Goal: Task Accomplishment & Management: Manage account settings

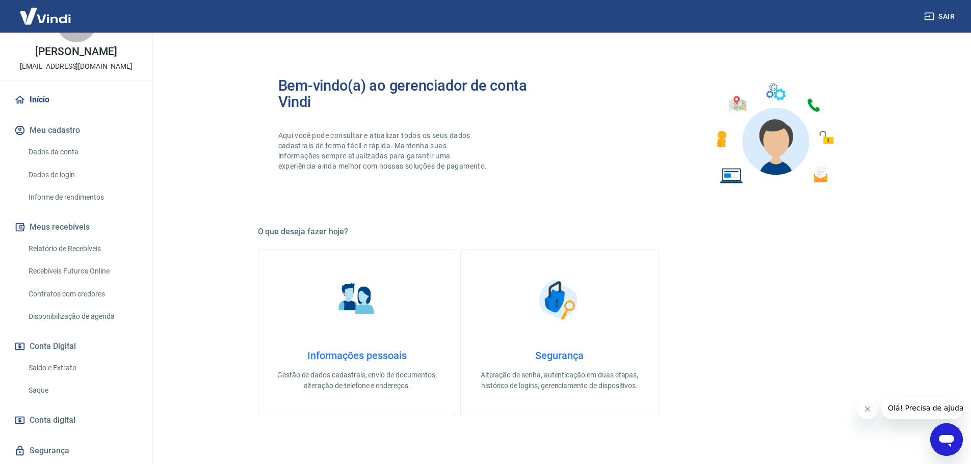
scroll to position [78, 0]
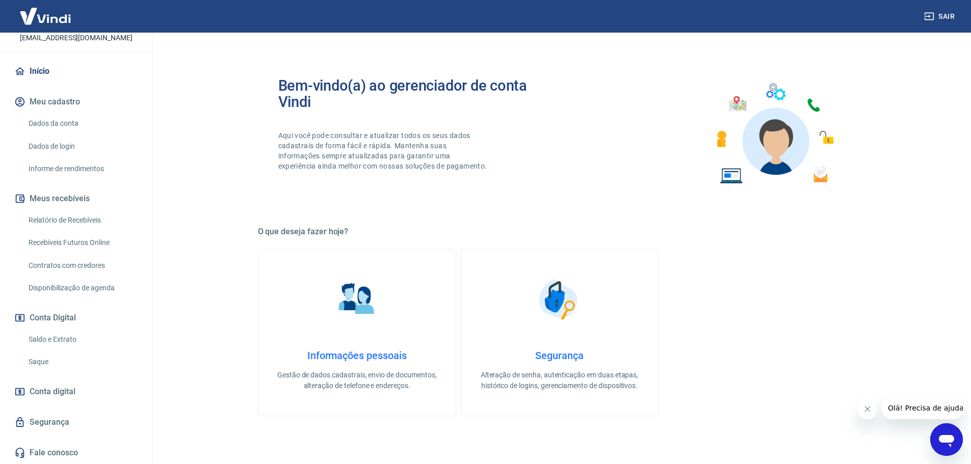
click at [65, 357] on link "Saque" at bounding box center [82, 362] width 116 height 21
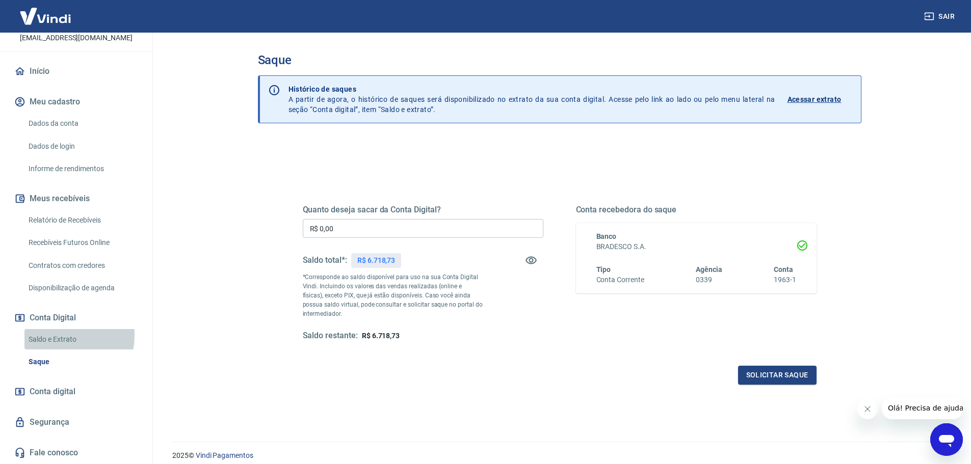
click at [50, 335] on link "Saldo e Extrato" at bounding box center [82, 339] width 116 height 21
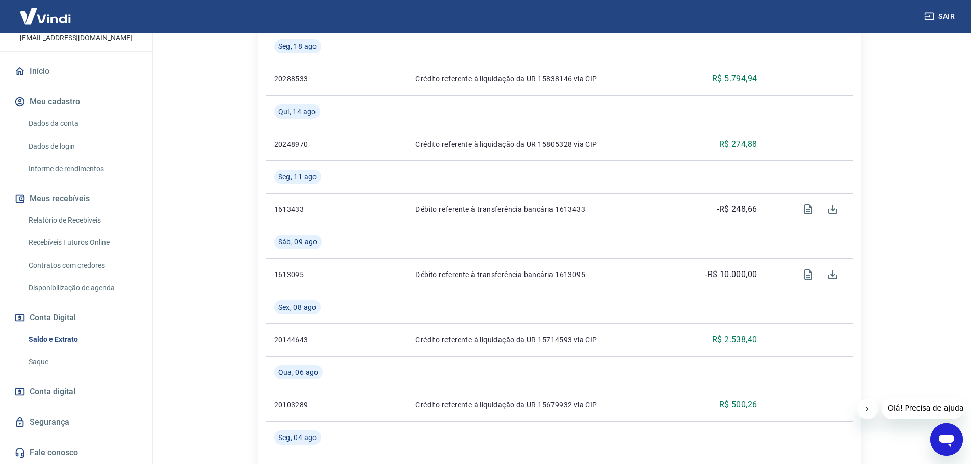
scroll to position [397, 0]
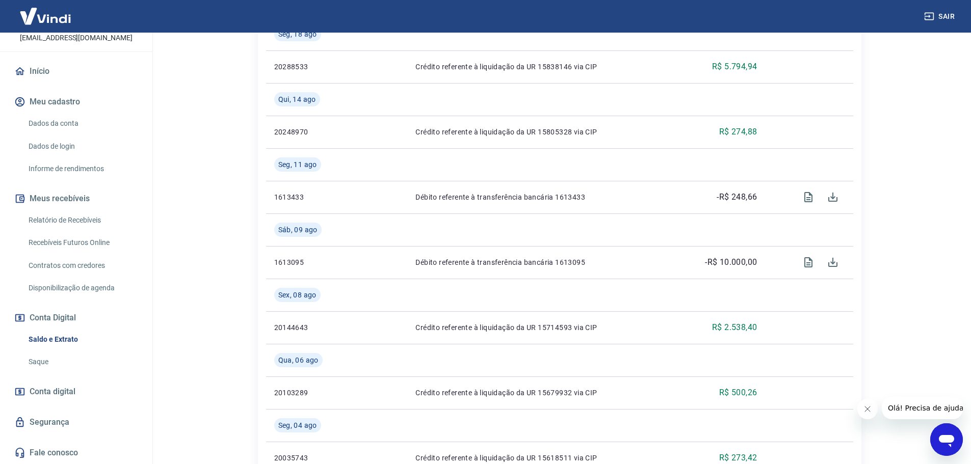
click at [99, 220] on link "Relatório de Recebíveis" at bounding box center [82, 220] width 116 height 21
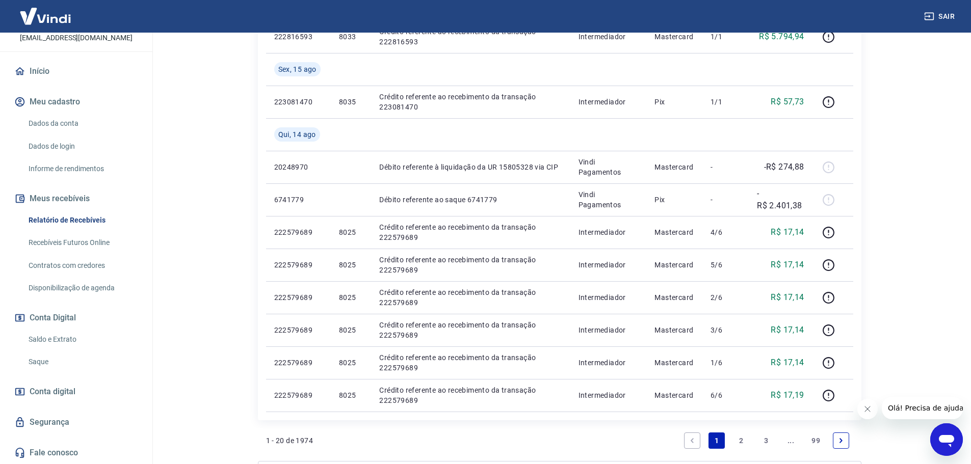
scroll to position [764, 0]
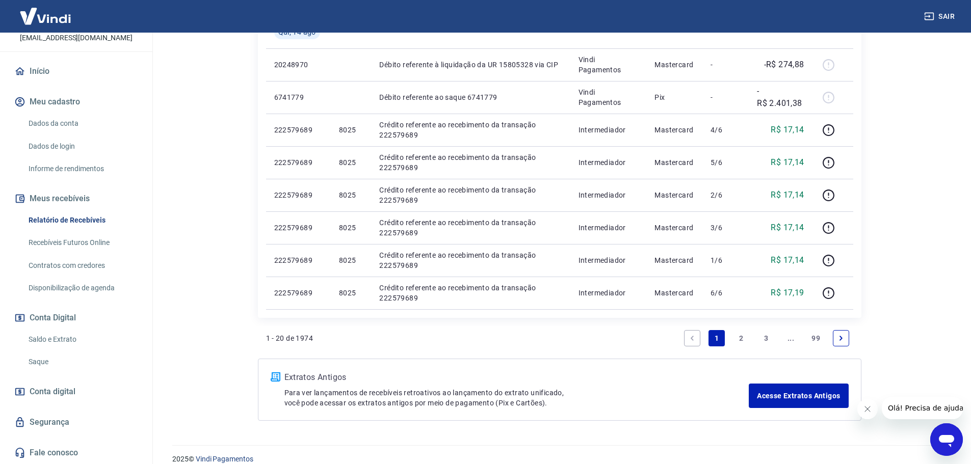
click at [743, 335] on link "2" at bounding box center [741, 338] width 16 height 16
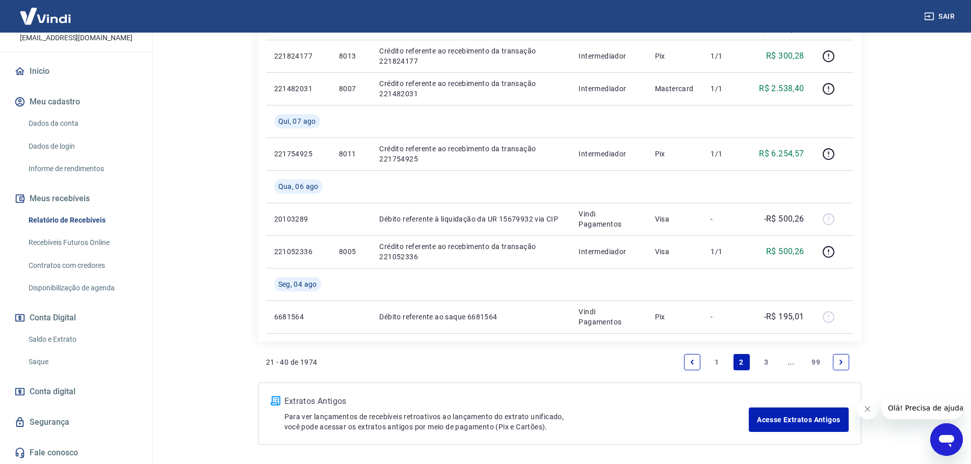
scroll to position [875, 0]
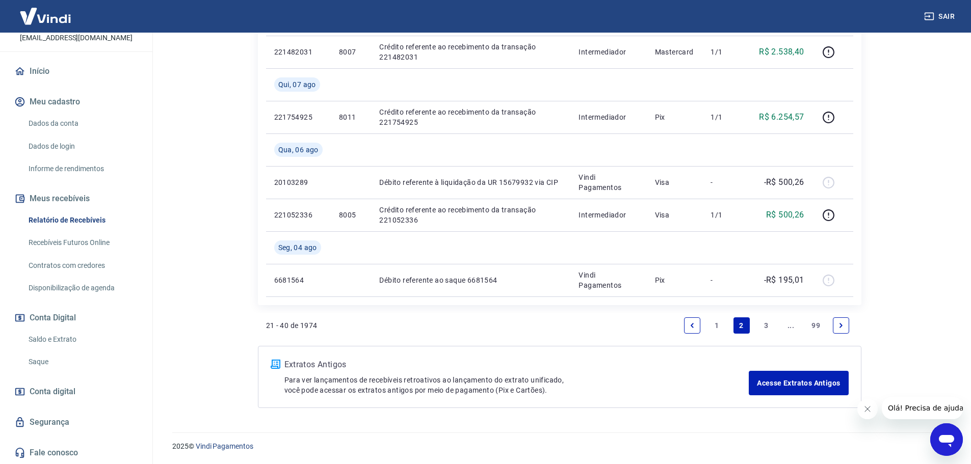
click at [712, 324] on link "1" at bounding box center [716, 325] width 16 height 16
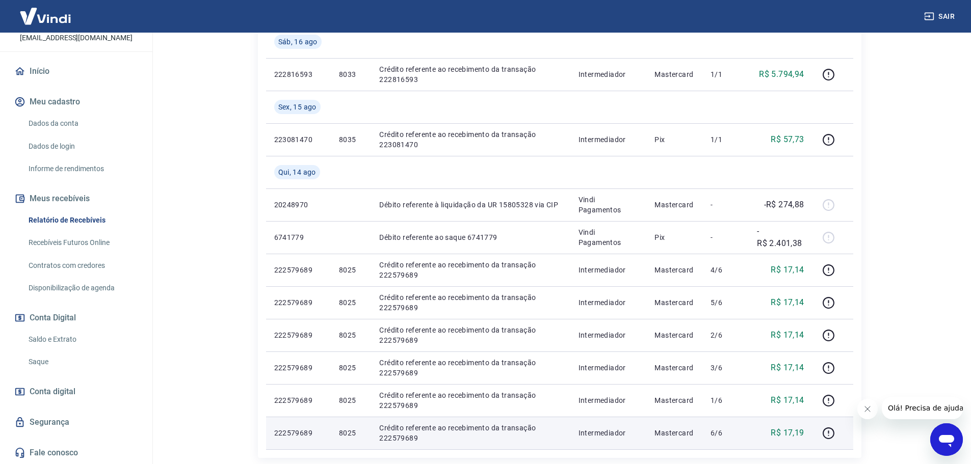
scroll to position [675, 0]
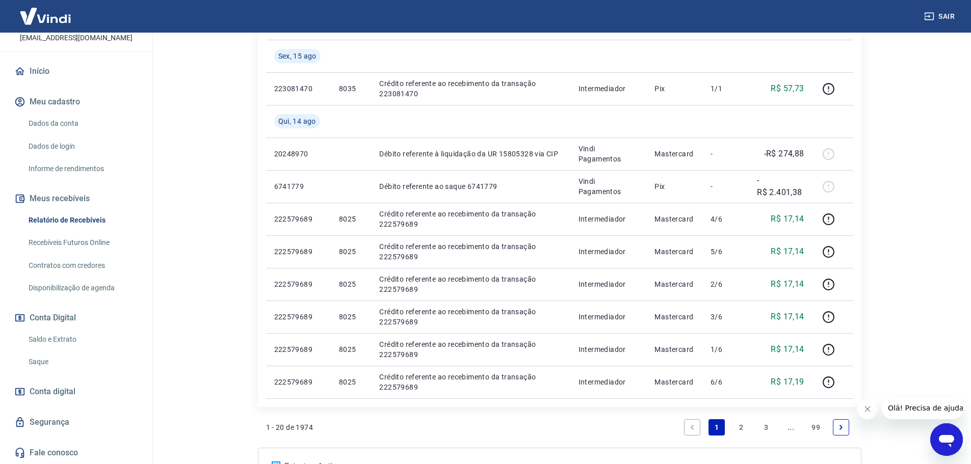
click at [743, 429] on link "2" at bounding box center [741, 427] width 16 height 16
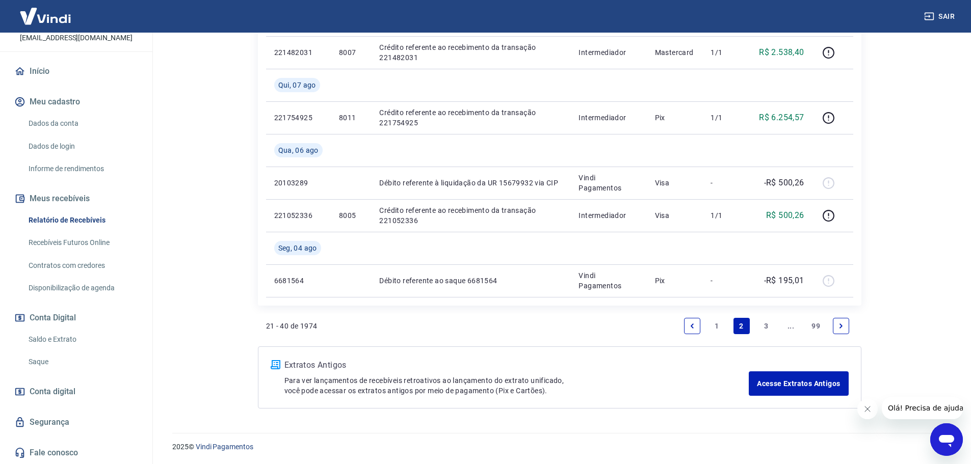
scroll to position [875, 0]
click at [719, 328] on link "1" at bounding box center [716, 325] width 16 height 16
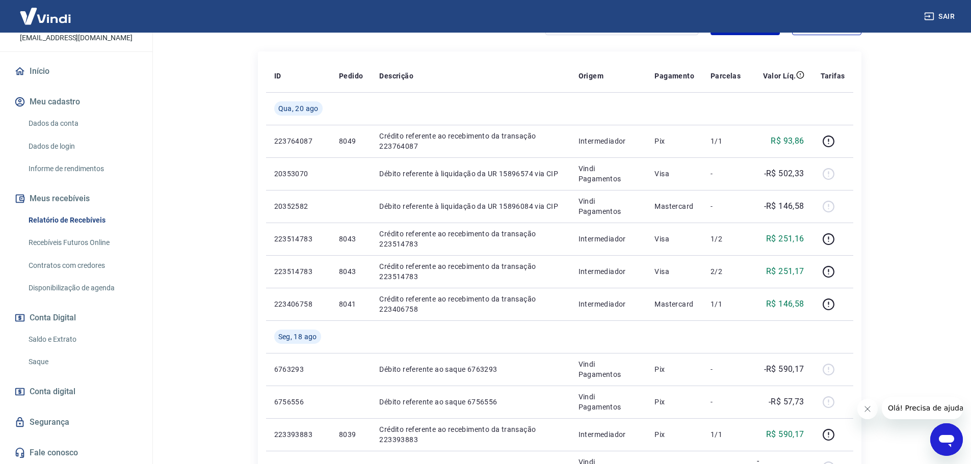
scroll to position [166, 0]
click at [72, 361] on link "Saque" at bounding box center [82, 362] width 116 height 21
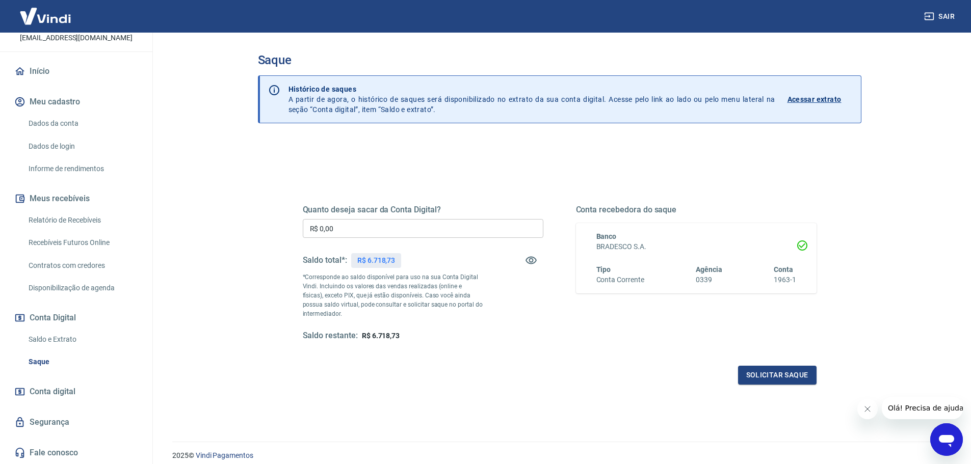
click at [87, 222] on link "Relatório de Recebíveis" at bounding box center [82, 220] width 116 height 21
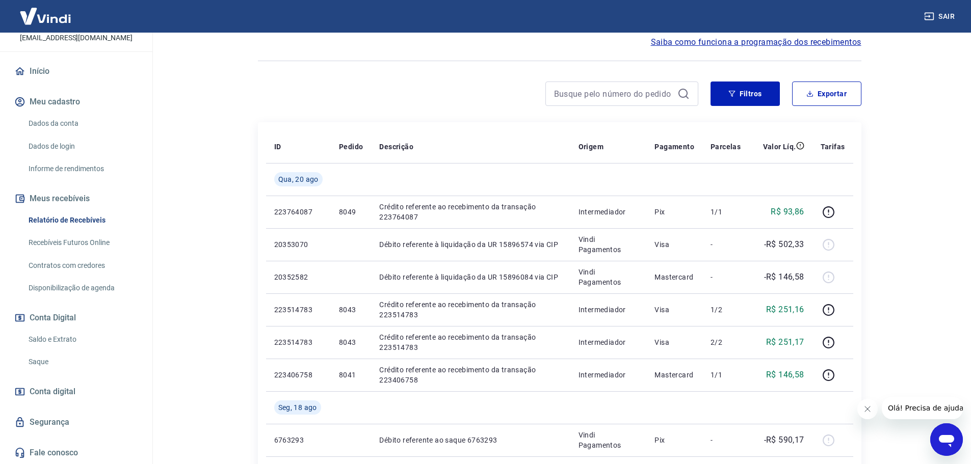
scroll to position [102, 0]
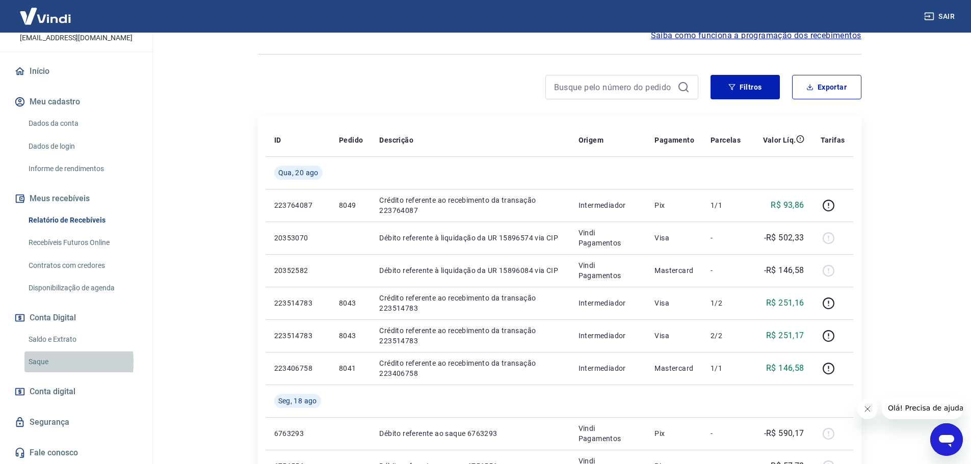
click at [37, 362] on link "Saque" at bounding box center [82, 362] width 116 height 21
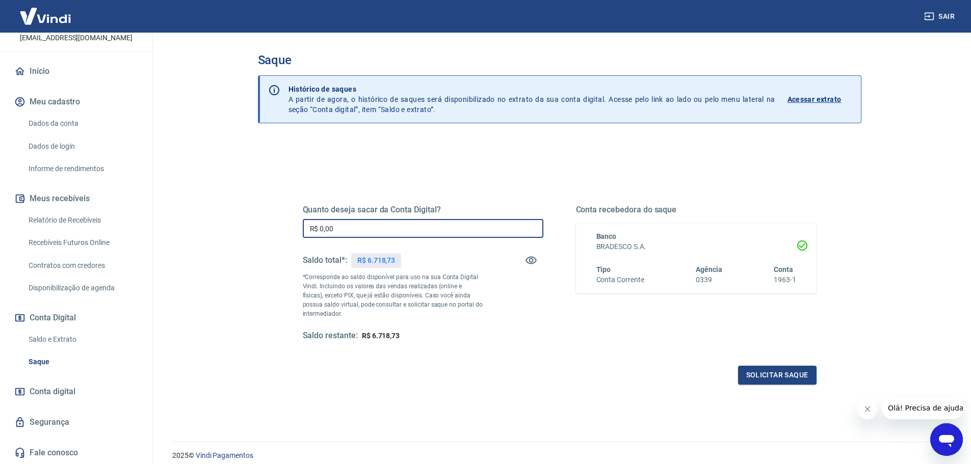
click at [393, 228] on input "R$ 0,00" at bounding box center [423, 228] width 240 height 19
type input "R$ 6.718,73"
click at [773, 381] on button "Solicitar saque" at bounding box center [777, 375] width 78 height 19
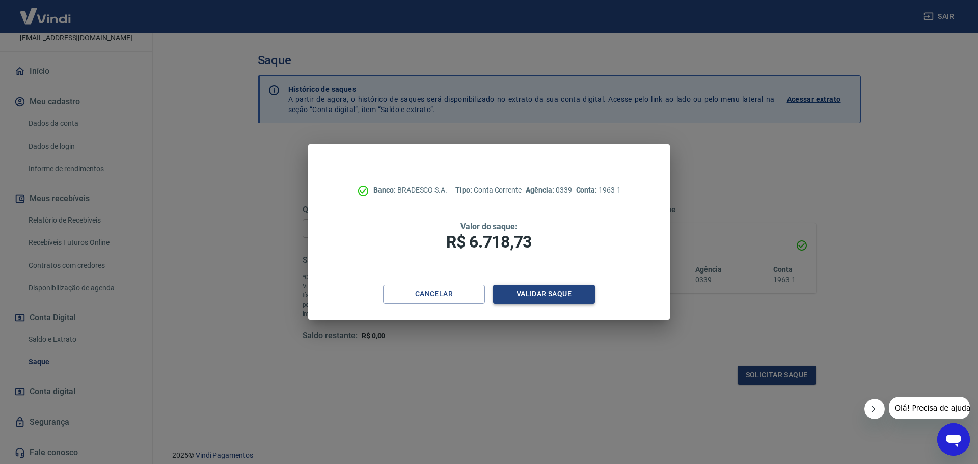
click at [551, 294] on button "Validar saque" at bounding box center [544, 294] width 102 height 19
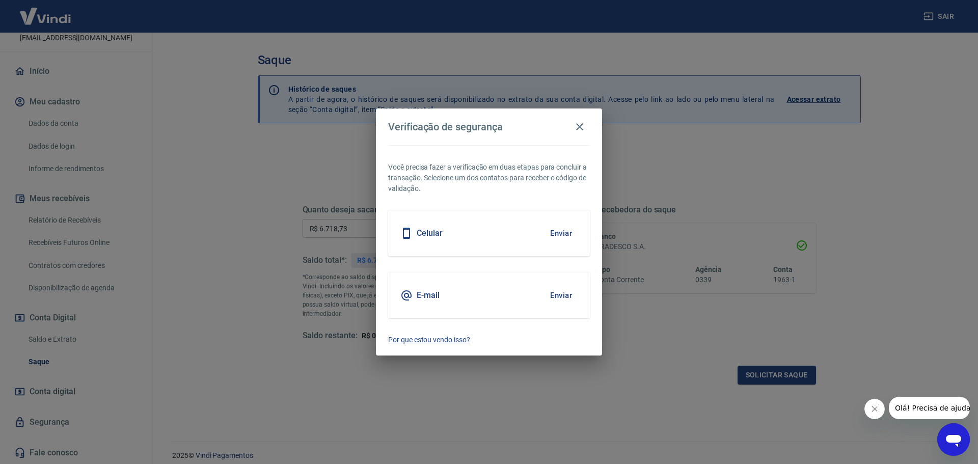
click at [572, 234] on button "Enviar" at bounding box center [561, 233] width 33 height 21
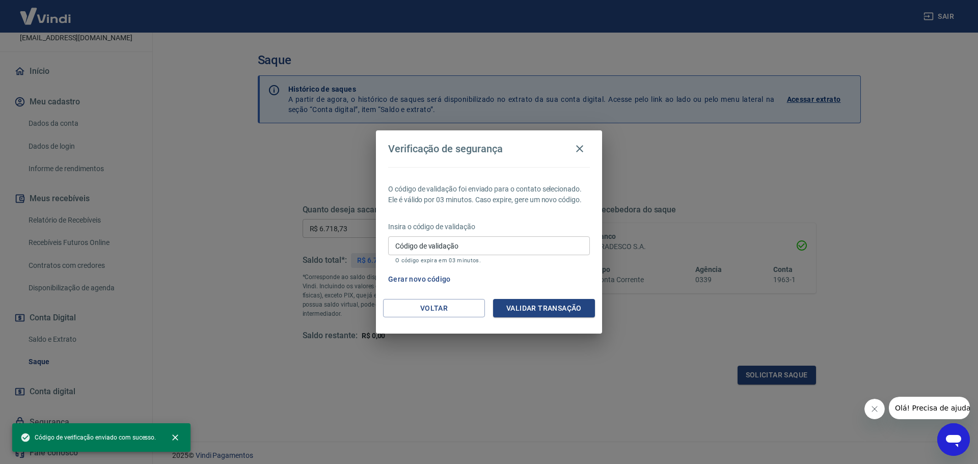
click at [481, 244] on input "Código de validação" at bounding box center [489, 245] width 202 height 19
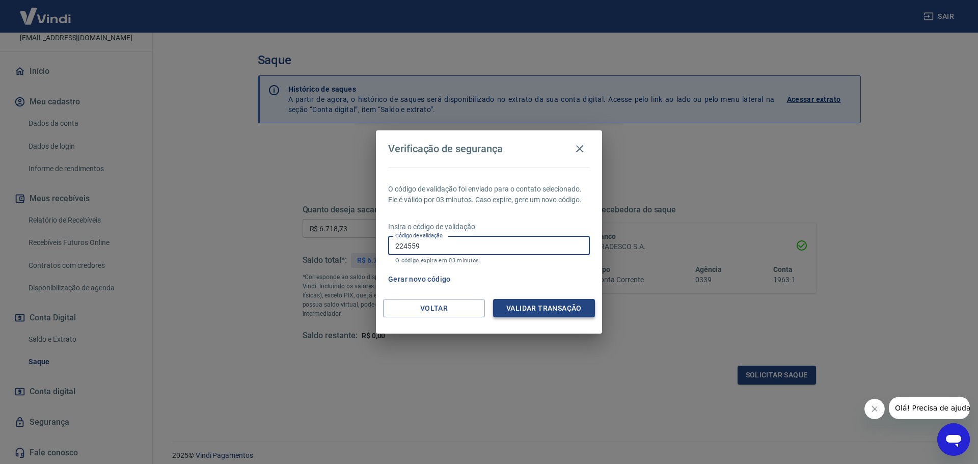
type input "224559"
click at [541, 308] on button "Validar transação" at bounding box center [544, 308] width 102 height 19
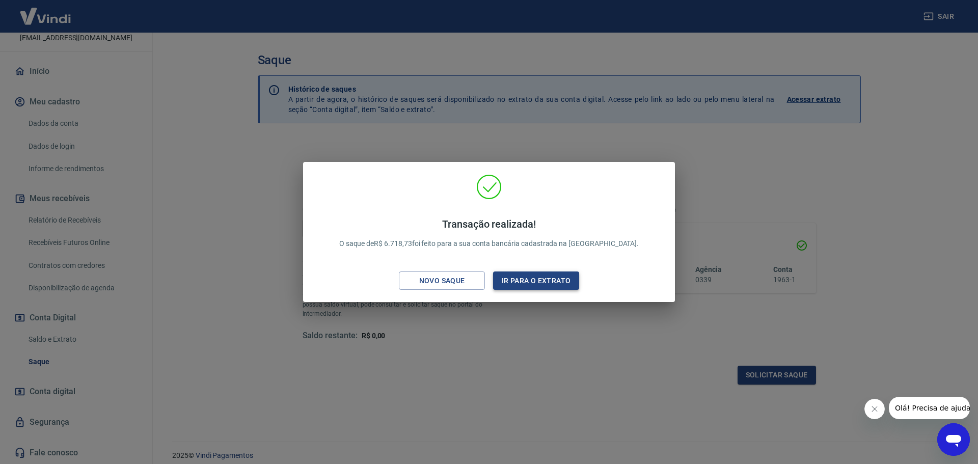
click at [541, 283] on button "Ir para o extrato" at bounding box center [536, 281] width 86 height 19
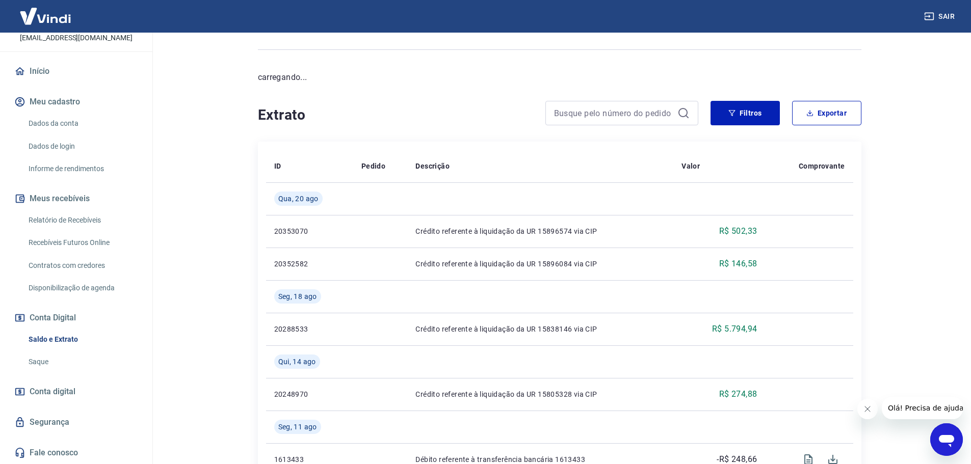
scroll to position [102, 0]
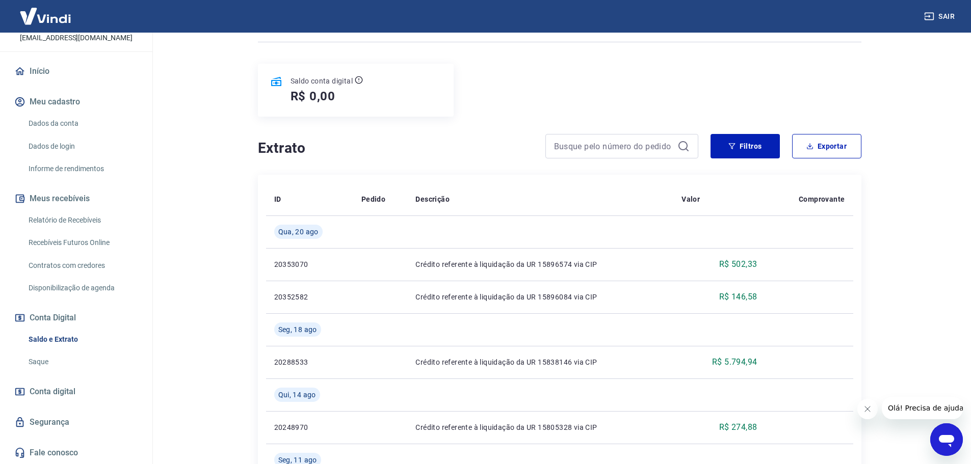
click at [37, 363] on link "Saque" at bounding box center [82, 362] width 116 height 21
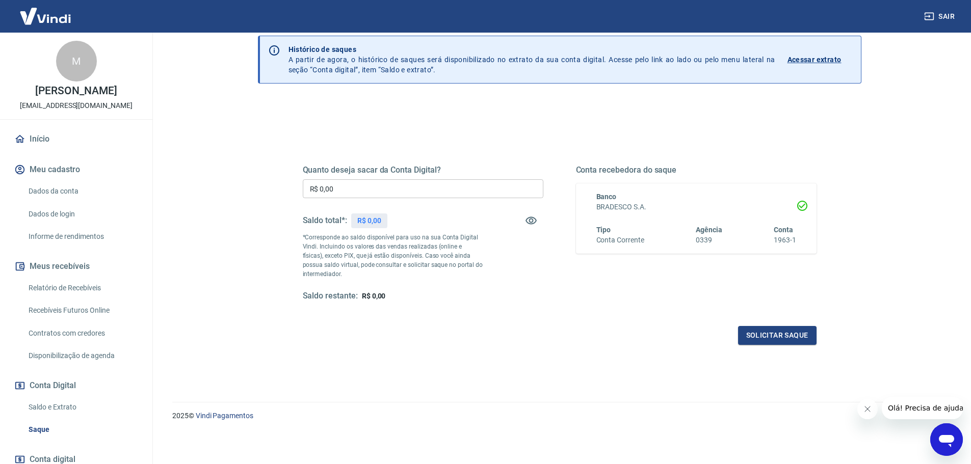
click at [931, 15] on icon "button" at bounding box center [929, 16] width 10 height 10
